Goal: Navigation & Orientation: Understand site structure

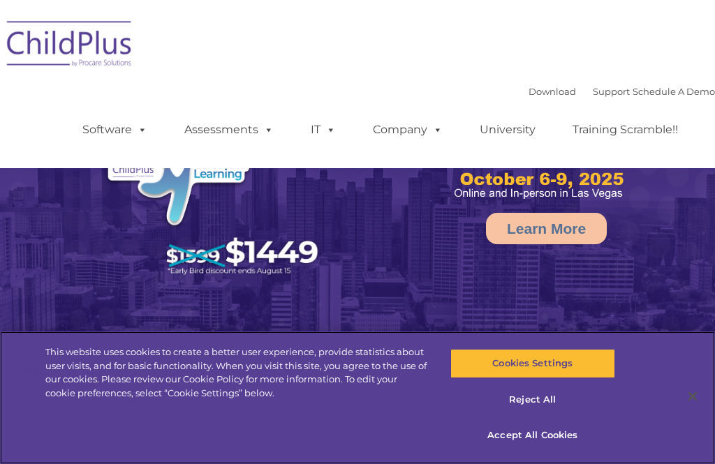
select select "MEDIUM"
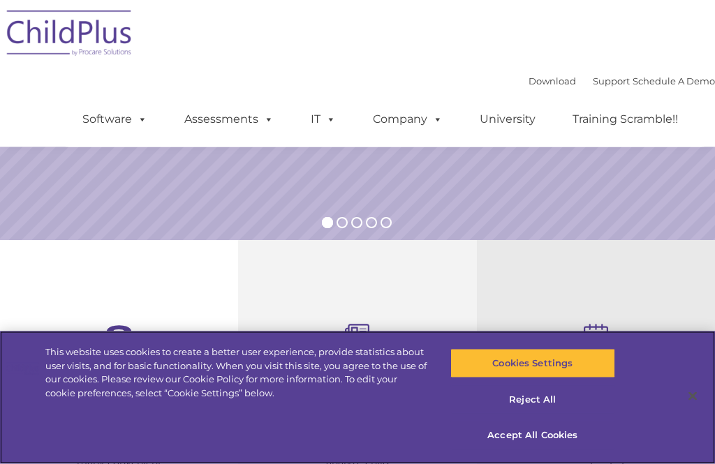
scroll to position [304, 0]
click at [521, 449] on button "Accept All Cookies" at bounding box center [532, 435] width 165 height 29
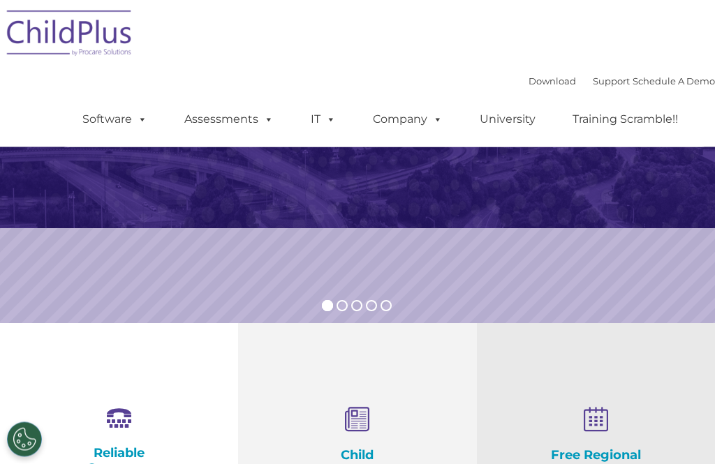
scroll to position [0, 0]
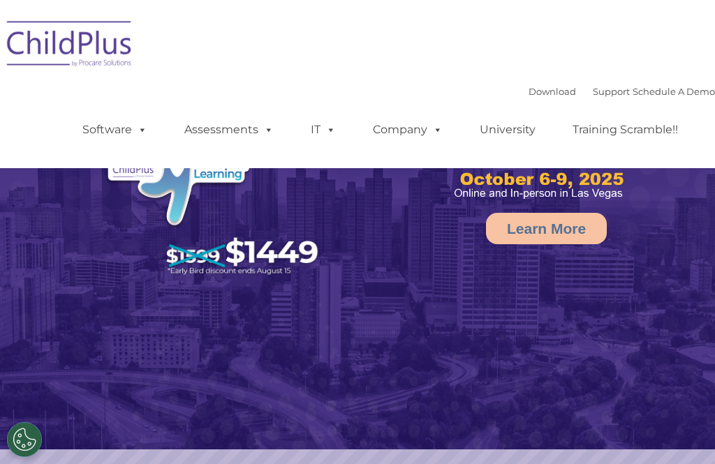
select select "MEDIUM"
click at [396, 128] on link "Company" at bounding box center [408, 130] width 98 height 28
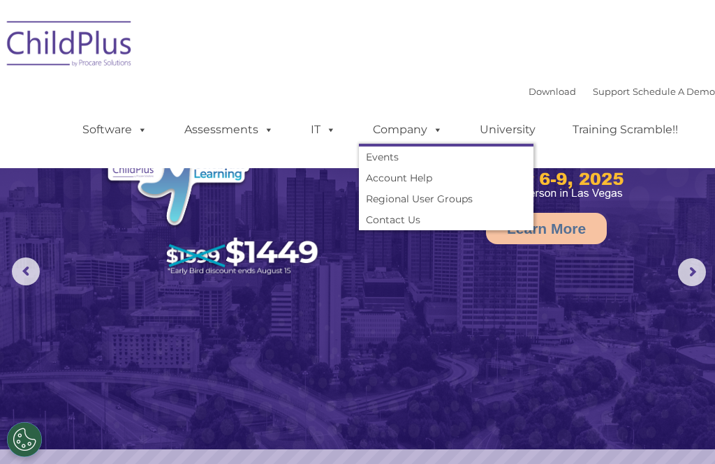
click at [376, 185] on link "Account Help" at bounding box center [446, 178] width 174 height 21
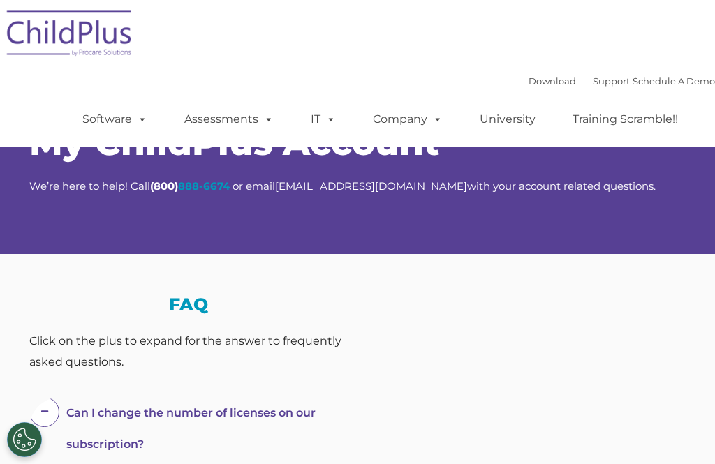
scroll to position [47, 0]
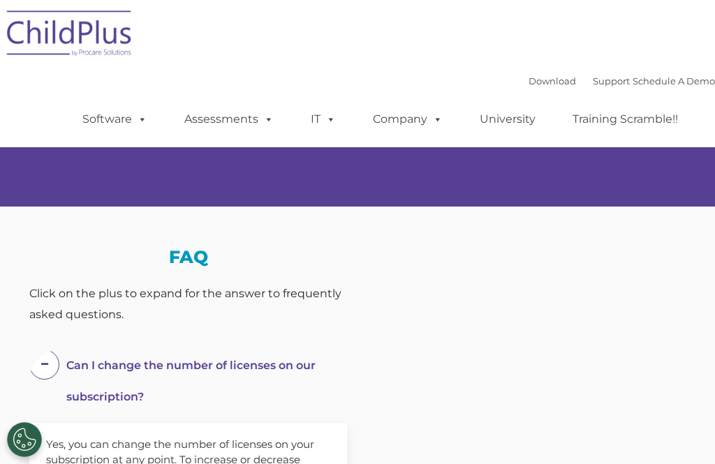
select select "MEDIUM"
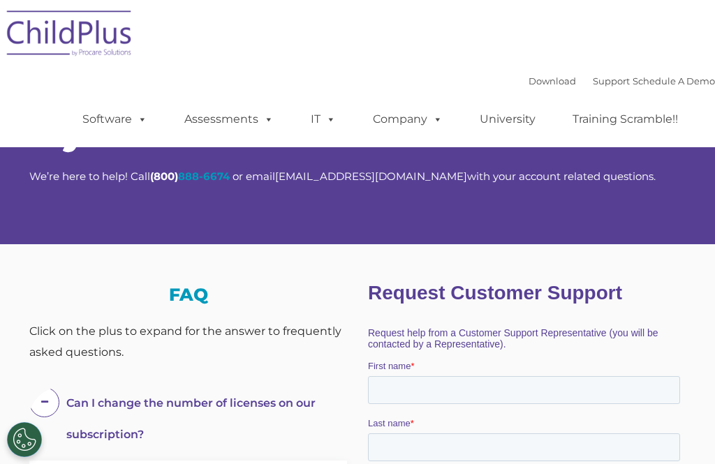
scroll to position [0, 0]
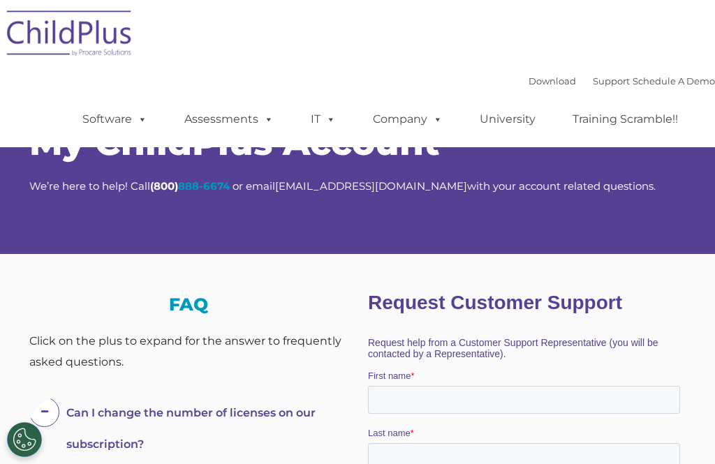
click at [265, 124] on span at bounding box center [265, 118] width 15 height 13
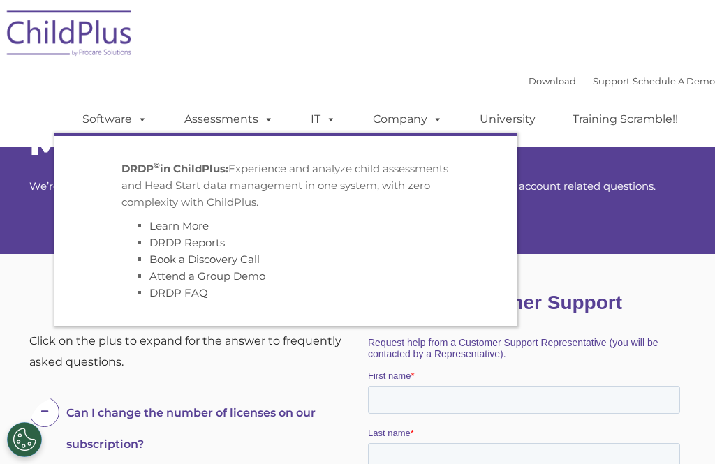
click at [129, 123] on link "Software" at bounding box center [114, 119] width 93 height 28
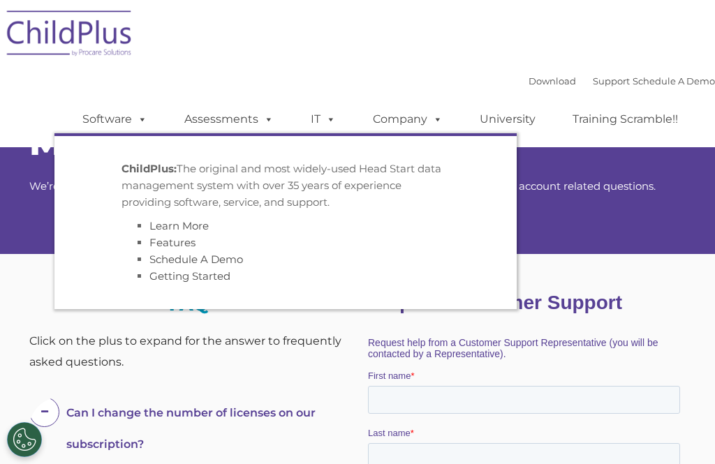
click at [325, 122] on span at bounding box center [327, 118] width 15 height 13
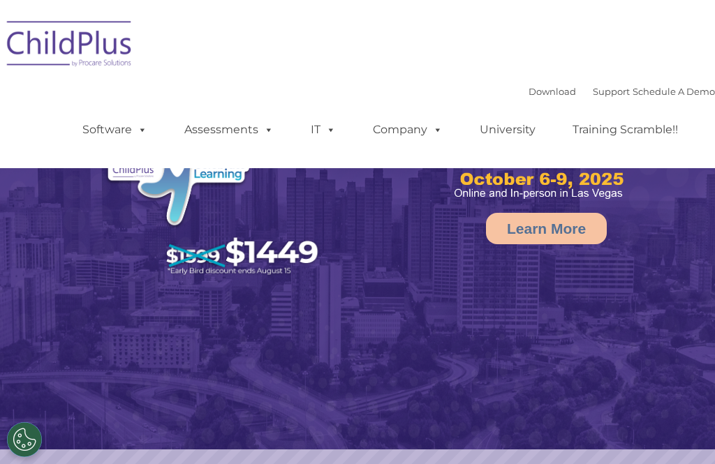
select select "MEDIUM"
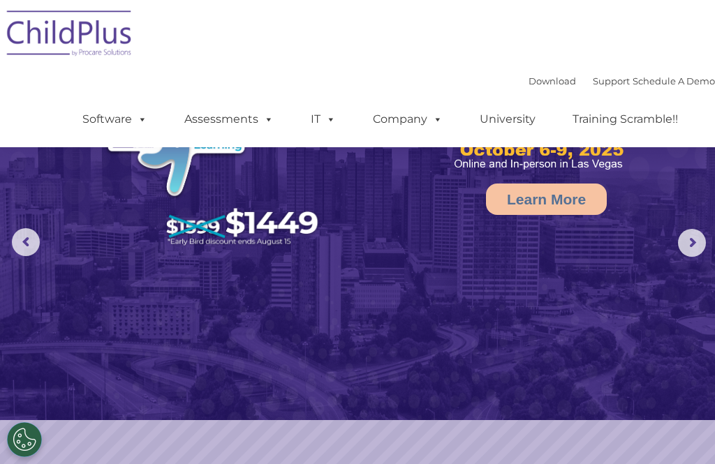
scroll to position [61, 0]
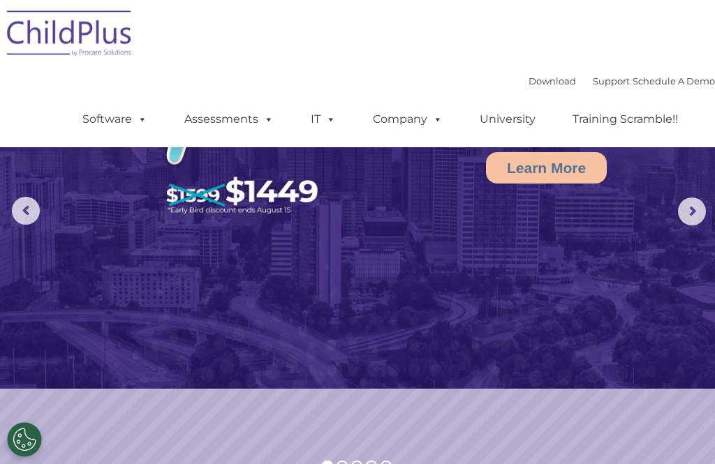
click at [684, 211] on rs-arrow at bounding box center [692, 212] width 28 height 28
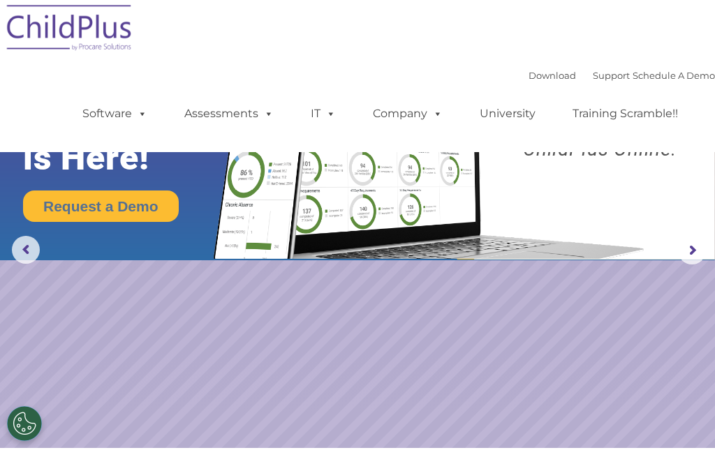
scroll to position [24, 0]
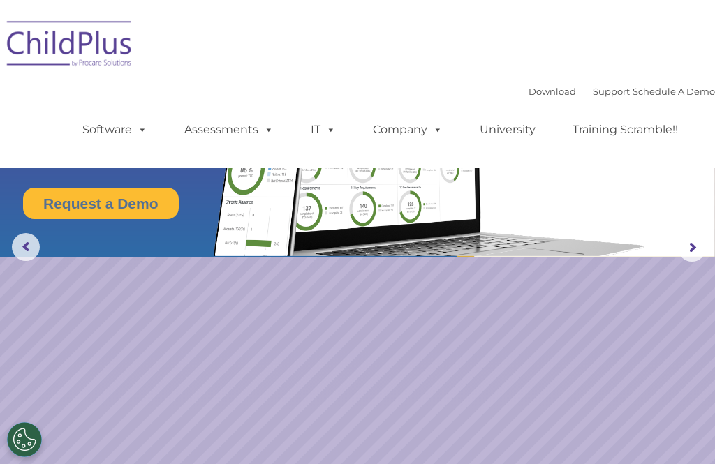
click at [690, 246] on rs-arrow at bounding box center [692, 248] width 28 height 28
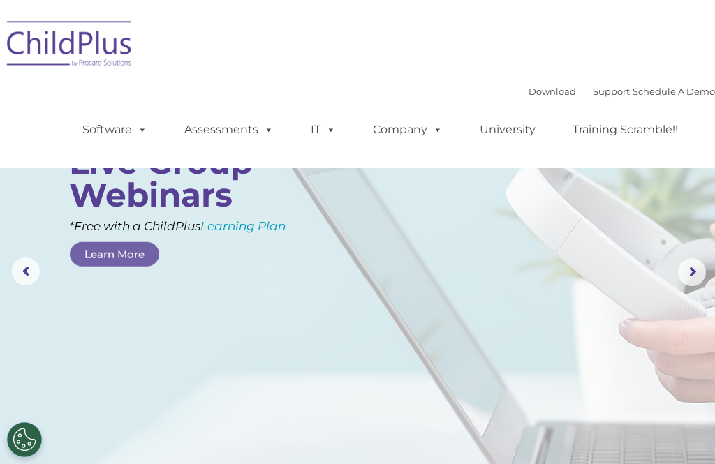
scroll to position [0, 0]
click at [686, 277] on rs-arrow at bounding box center [692, 272] width 28 height 28
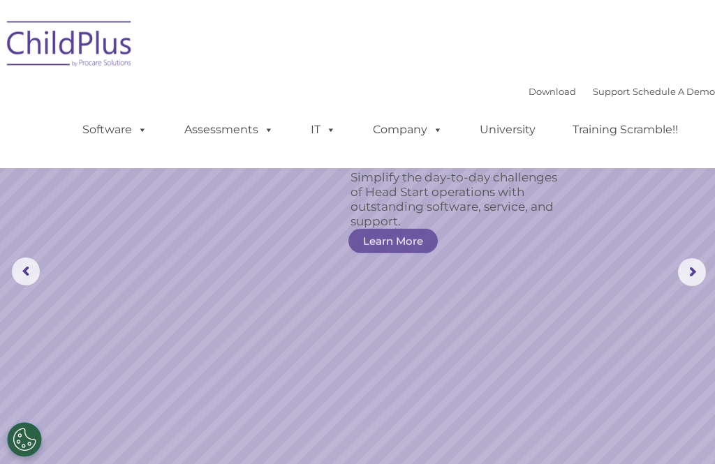
scroll to position [1, 0]
click at [693, 274] on rs-arrow at bounding box center [692, 272] width 28 height 28
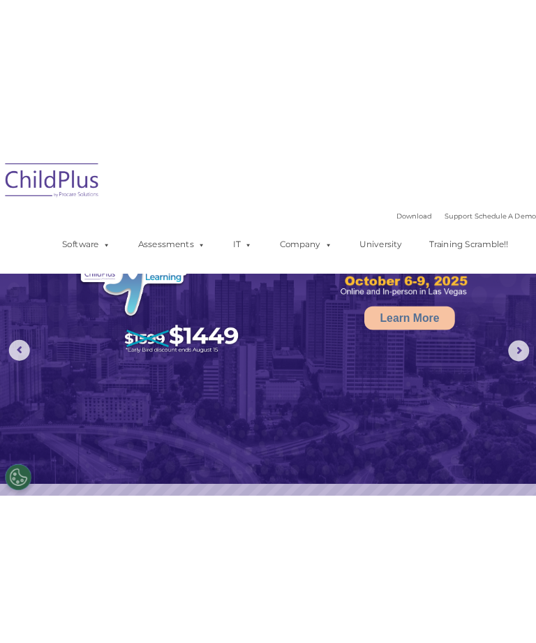
scroll to position [0, 0]
